Goal: Task Accomplishment & Management: Manage account settings

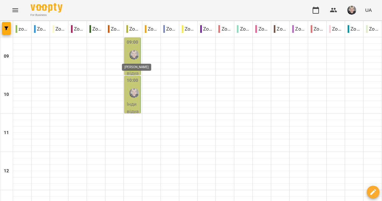
click at [134, 51] on img "Єлизавета" at bounding box center [134, 55] width 10 height 10
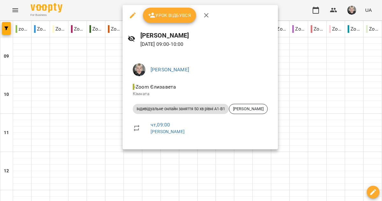
click at [296, 74] on div at bounding box center [191, 100] width 382 height 201
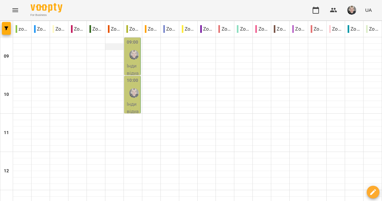
click at [118, 49] on div at bounding box center [114, 47] width 18 height 6
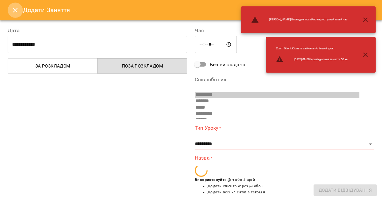
click at [17, 7] on icon "Close" at bounding box center [15, 10] width 8 height 8
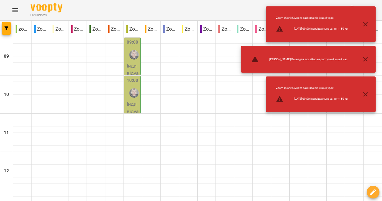
click at [128, 68] on p "Індивідуальне онлайн заняття 50 хв рівні А1-В1 - [PERSON_NAME]" at bounding box center [133, 114] width 12 height 105
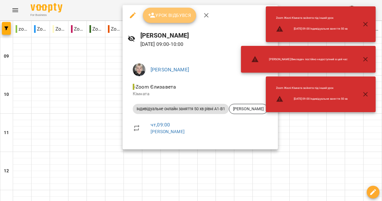
click at [159, 14] on span "Урок відбувся" at bounding box center [169, 15] width 43 height 8
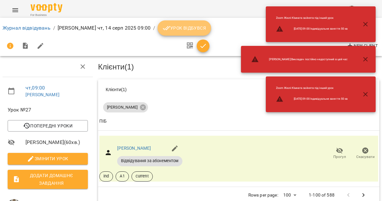
click at [163, 28] on icon "breadcrumb" at bounding box center [167, 28] width 8 height 8
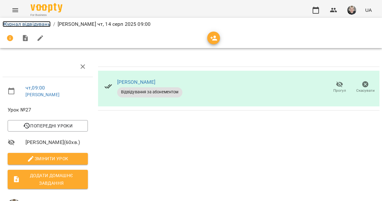
click at [39, 22] on link "Журнал відвідувань" at bounding box center [27, 24] width 48 height 6
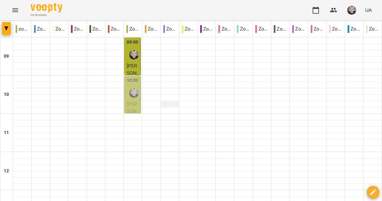
scroll to position [30, 0]
